Goal: Check status

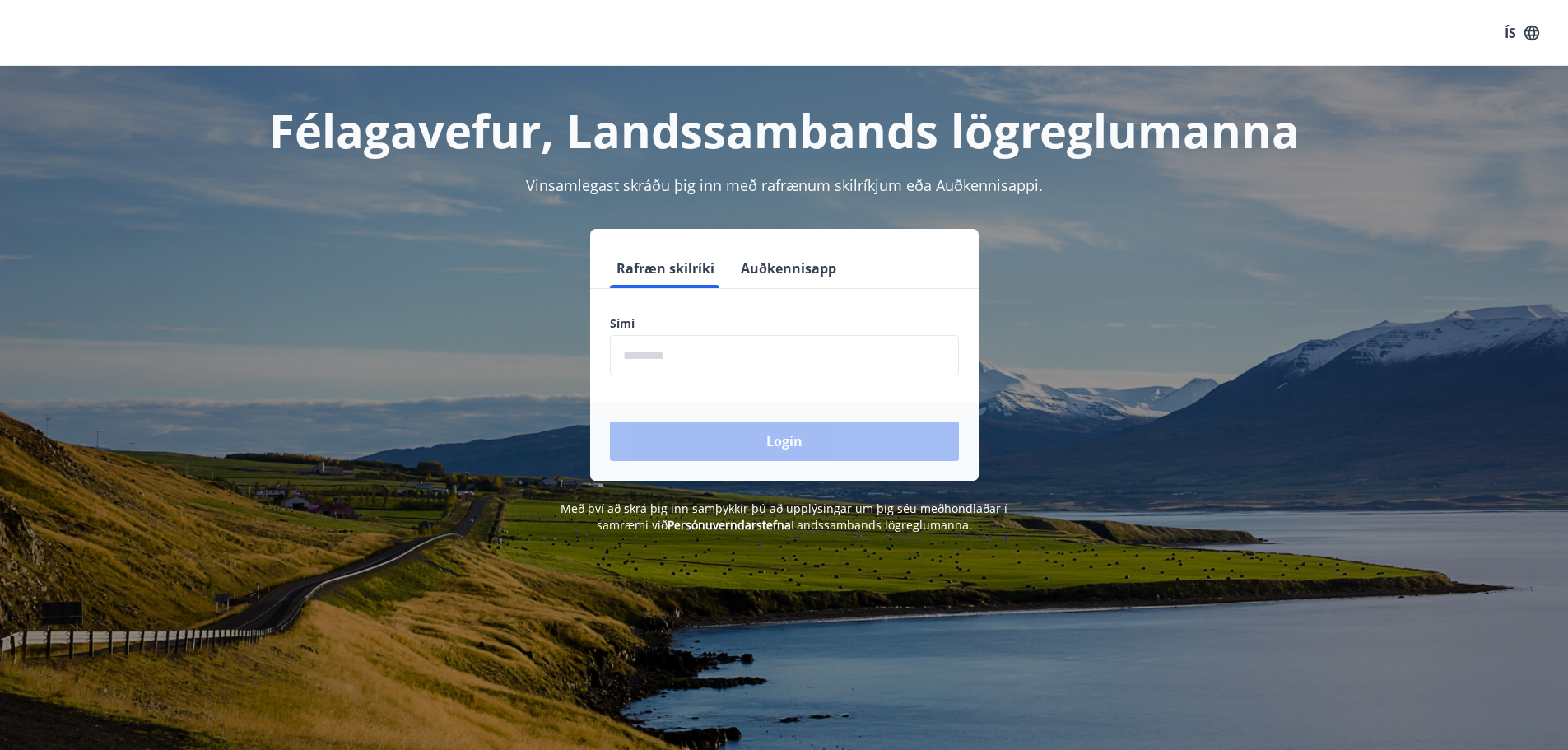
click at [744, 349] on input "phone" at bounding box center [784, 355] width 349 height 40
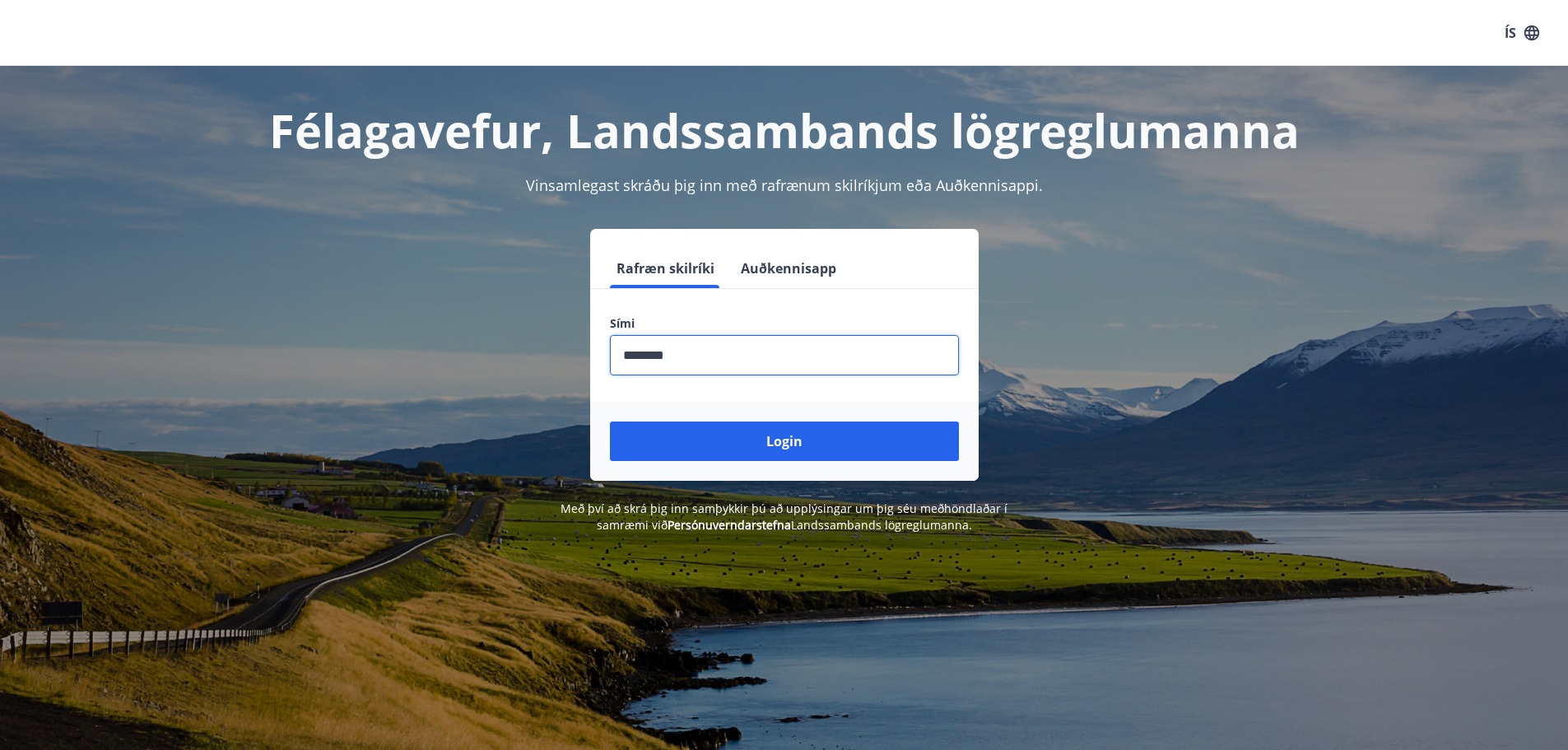
type input "********"
click at [610, 421] on button "Login" at bounding box center [784, 440] width 349 height 39
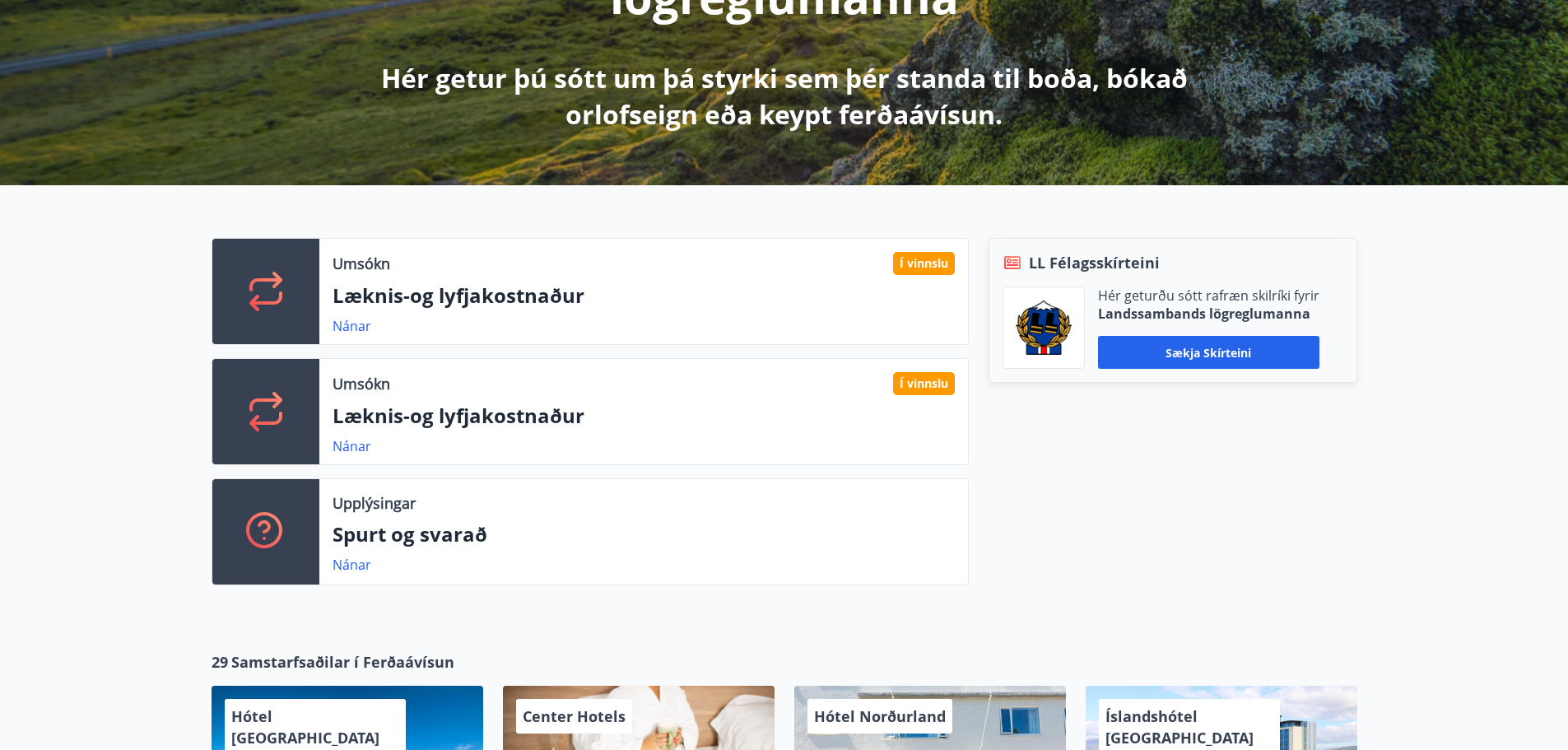
scroll to position [330, 0]
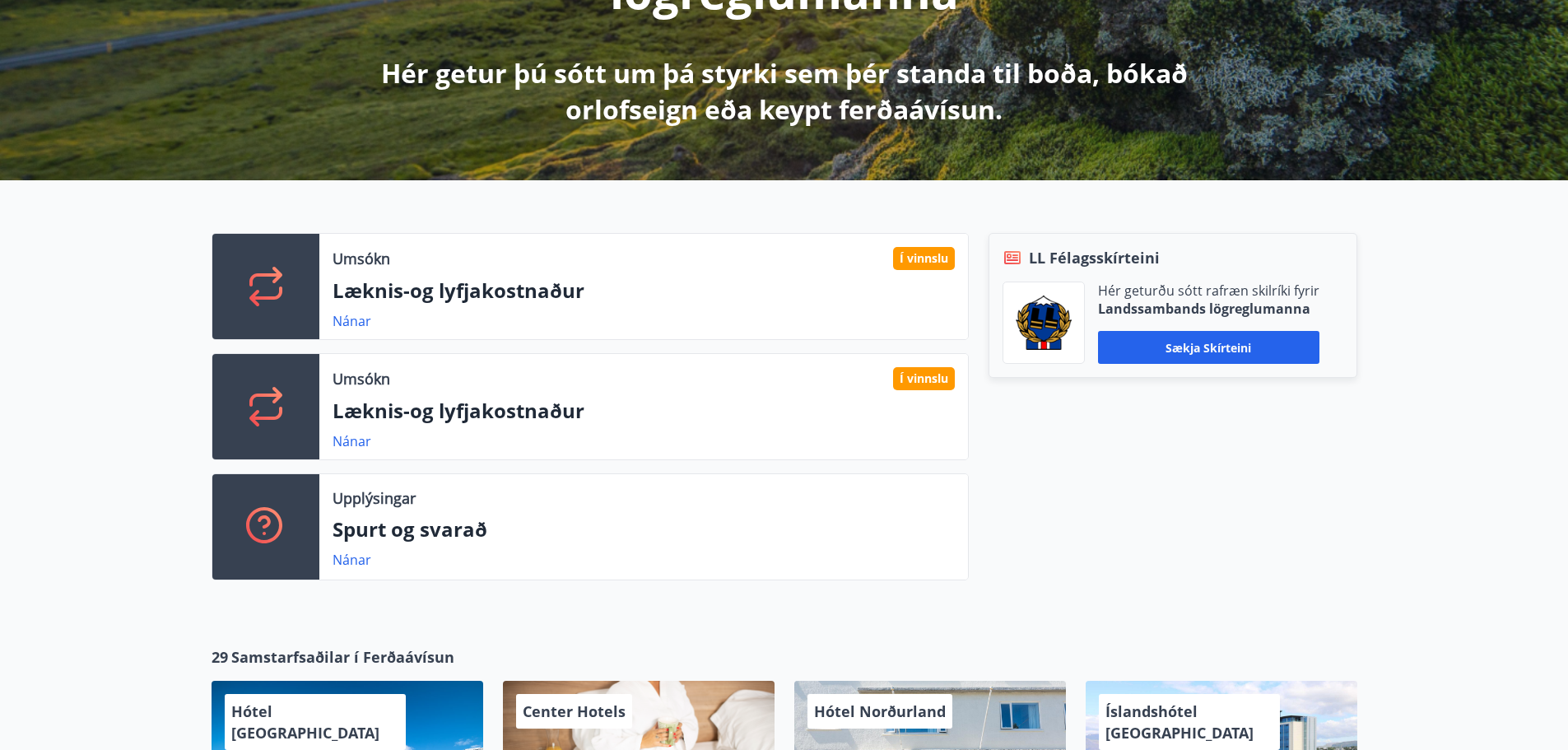
click at [360, 450] on div "Nánar" at bounding box center [359, 441] width 52 height 20
click at [346, 430] on div "Umsókn Í vinnslu Læknis-og lyfjakostnaður Nánar" at bounding box center [643, 406] width 648 height 106
click at [346, 449] on link "Nánar" at bounding box center [352, 441] width 38 height 18
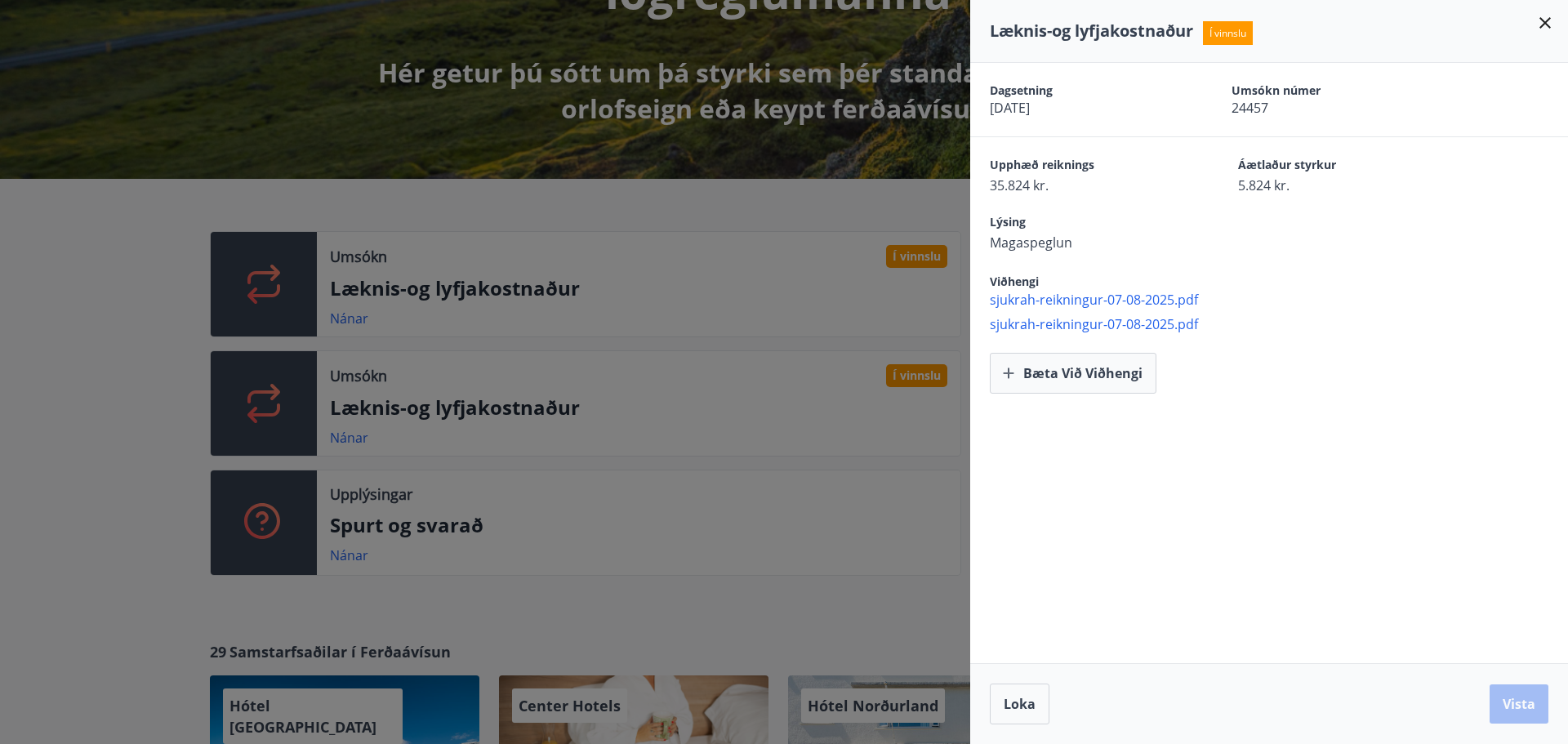
click at [336, 320] on div at bounding box center [784, 372] width 1568 height 744
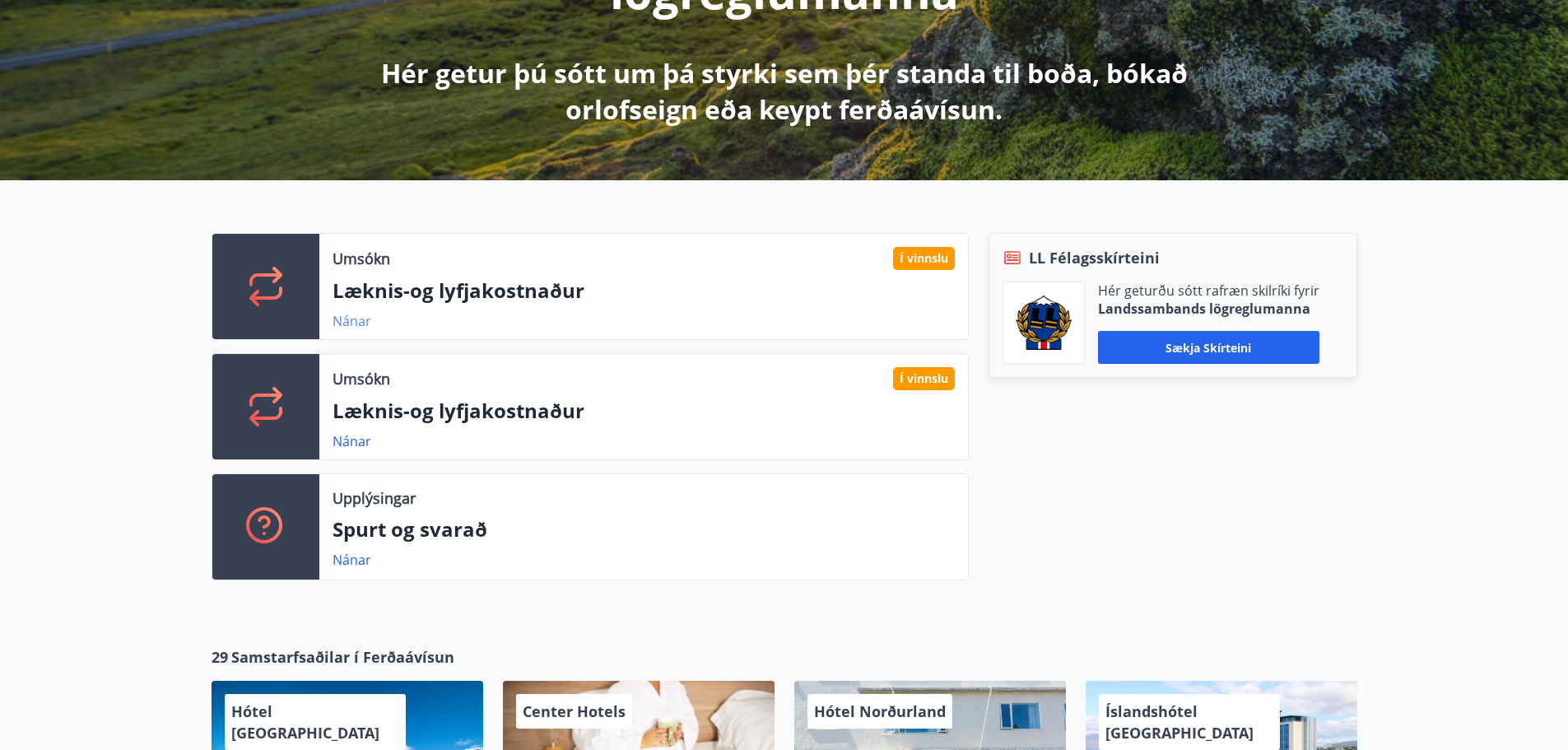
click at [345, 323] on link "Nánar" at bounding box center [352, 321] width 38 height 18
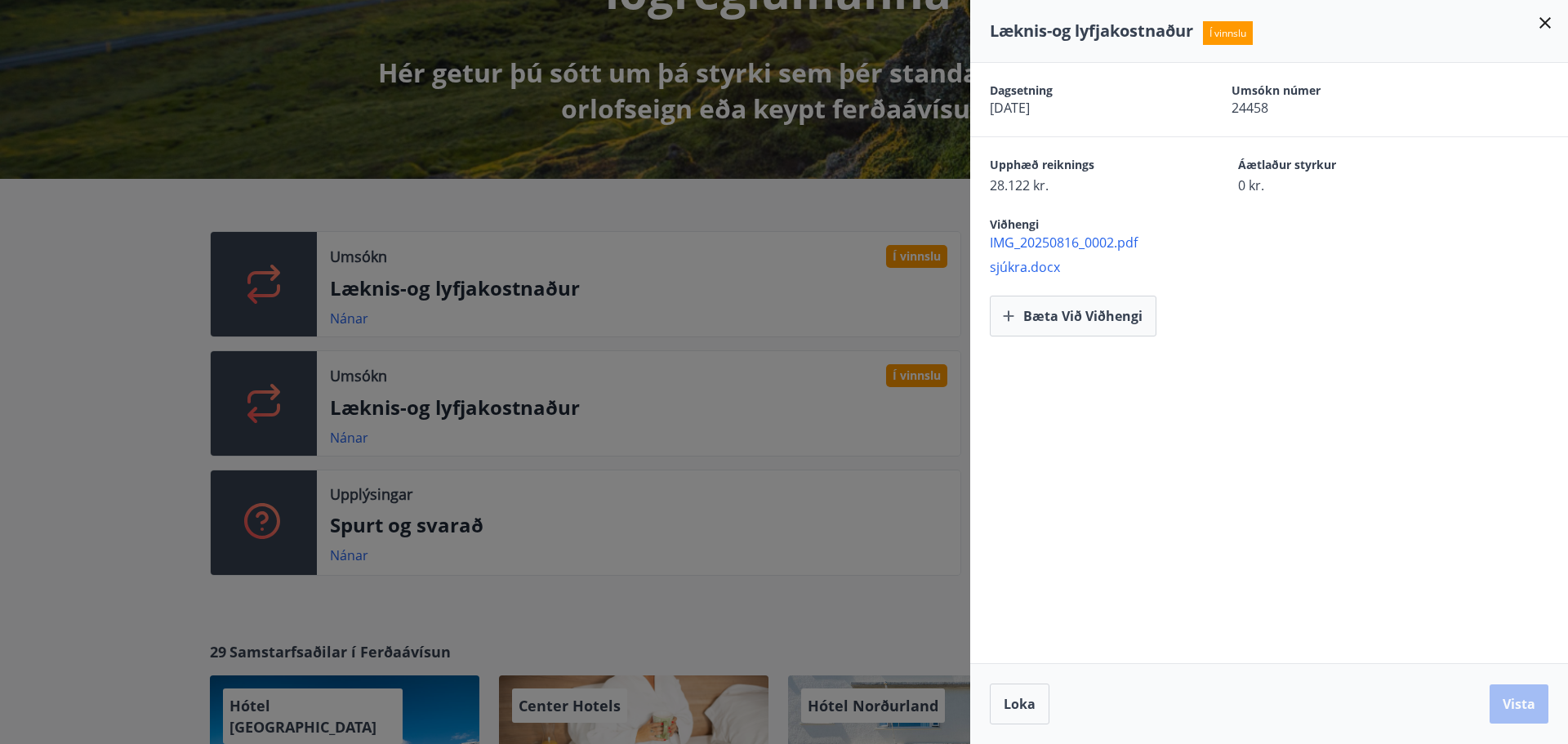
click at [366, 429] on div at bounding box center [784, 372] width 1568 height 744
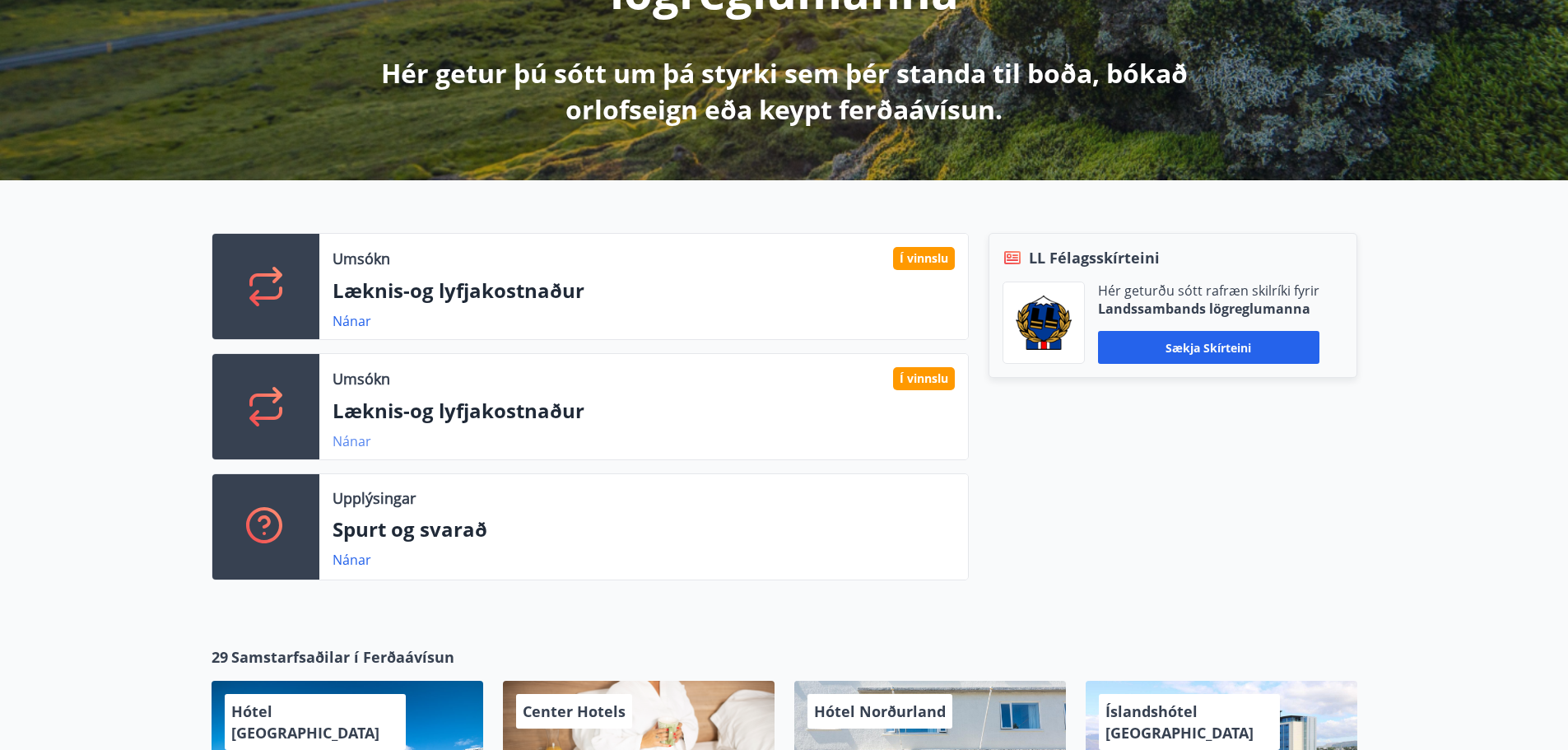
click at [363, 437] on link "Nánar" at bounding box center [352, 441] width 38 height 18
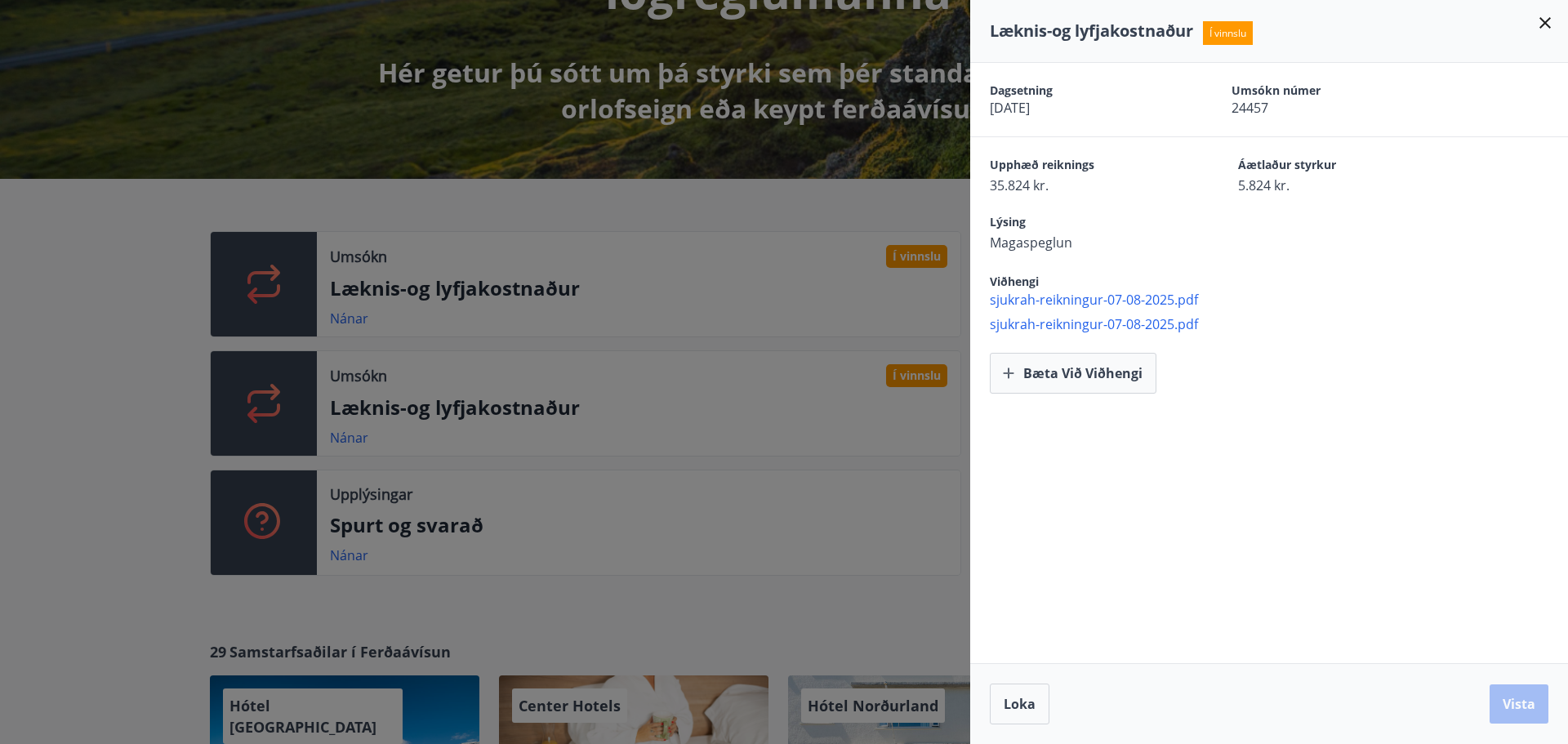
click at [106, 40] on div at bounding box center [784, 372] width 1568 height 744
